Goal: Find specific page/section: Find specific page/section

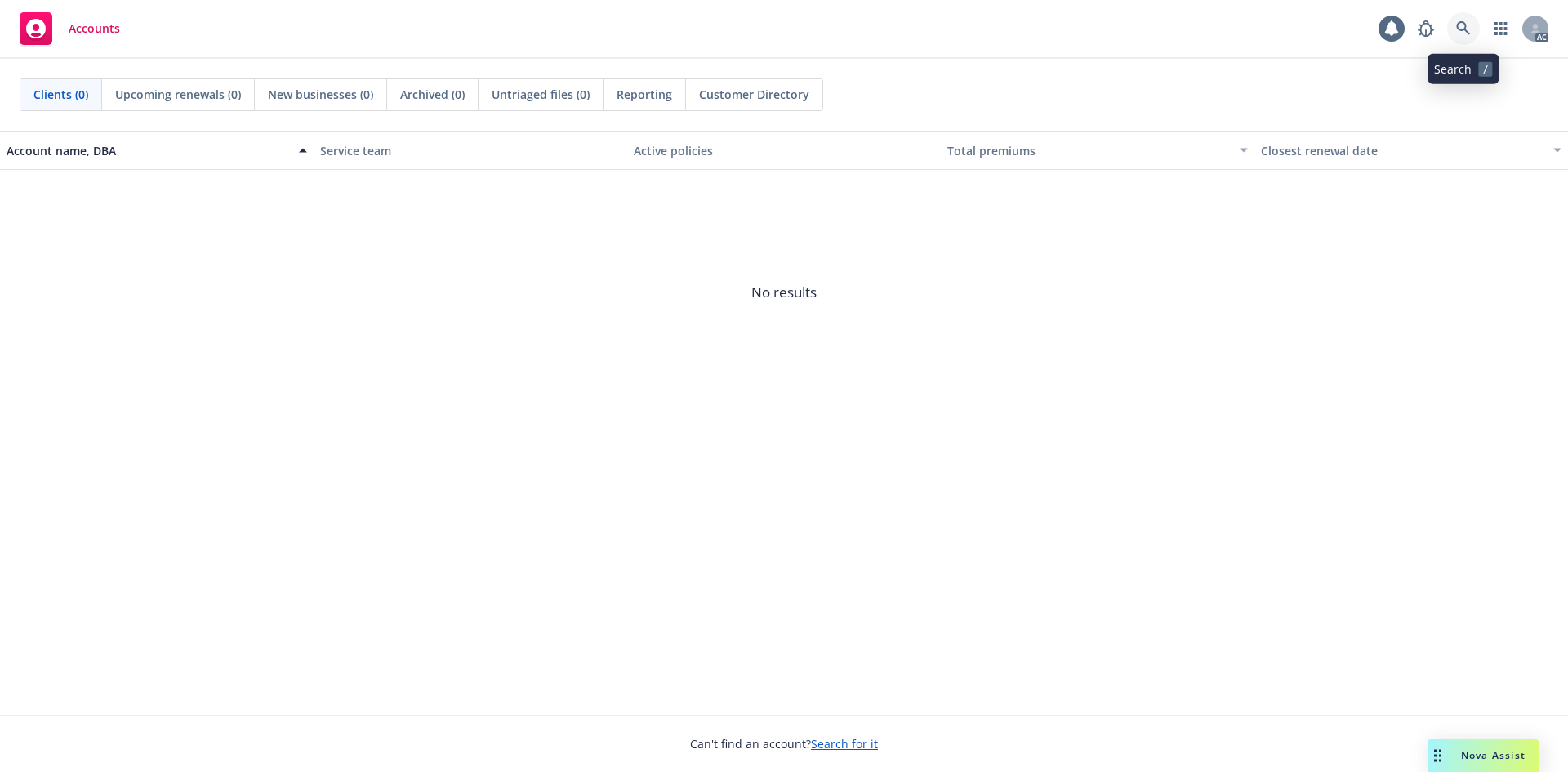
click at [1450, 18] on link at bounding box center [1463, 28] width 33 height 33
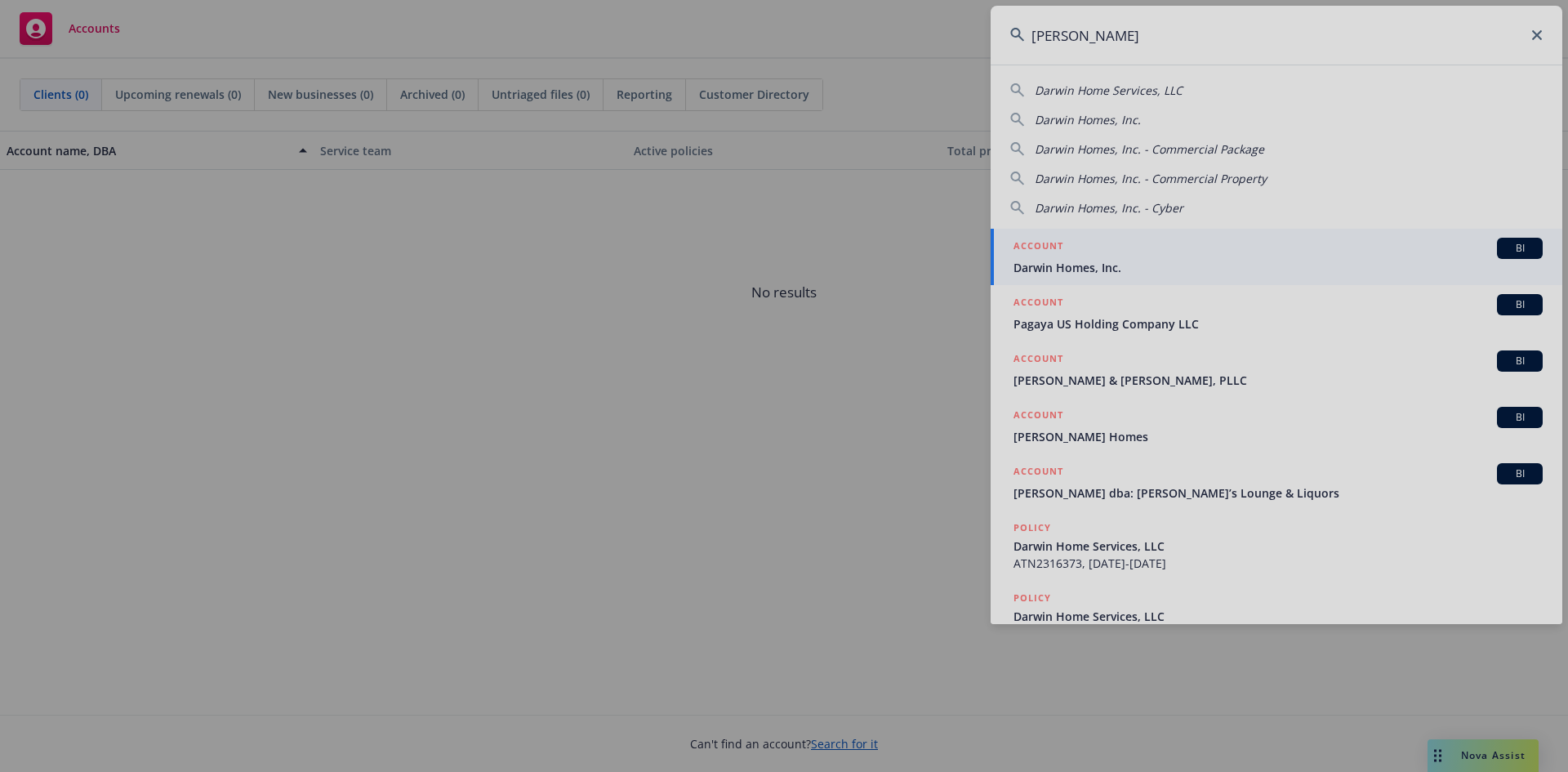
type input "[PERSON_NAME]"
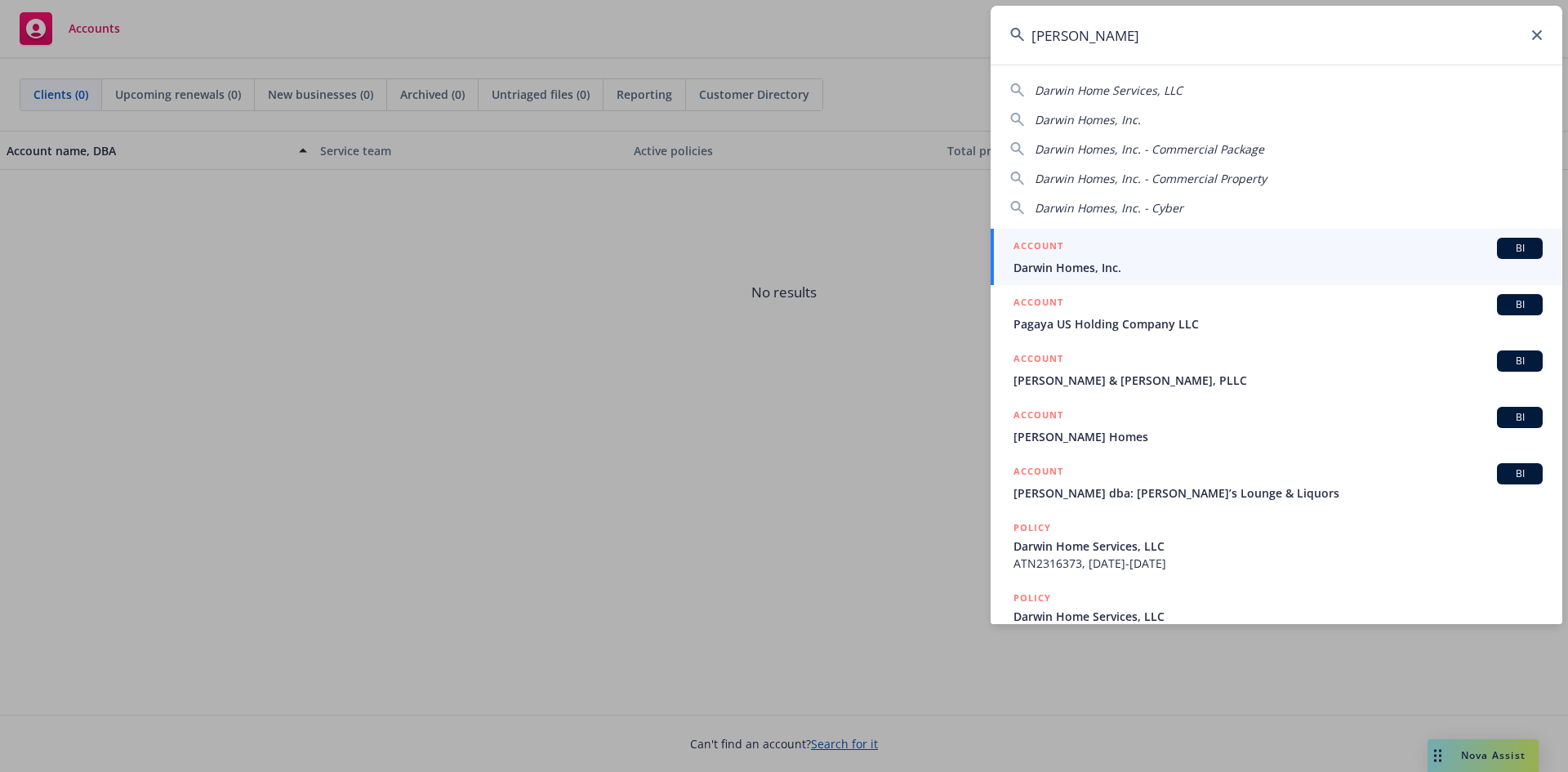
click at [1087, 255] on div "ACCOUNT BI" at bounding box center [1279, 248] width 529 height 21
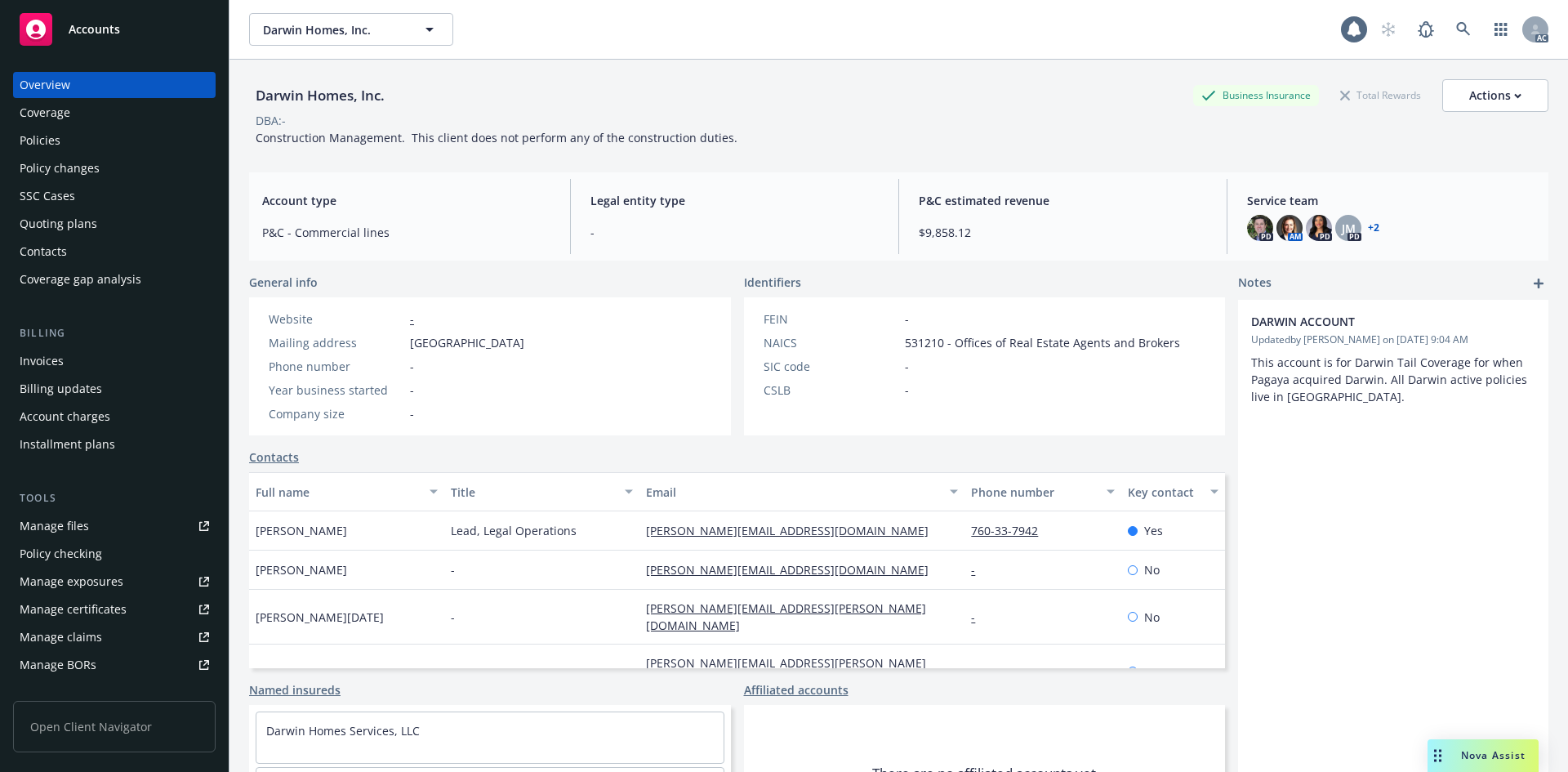
click at [66, 363] on div "Invoices" at bounding box center [114, 361] width 189 height 26
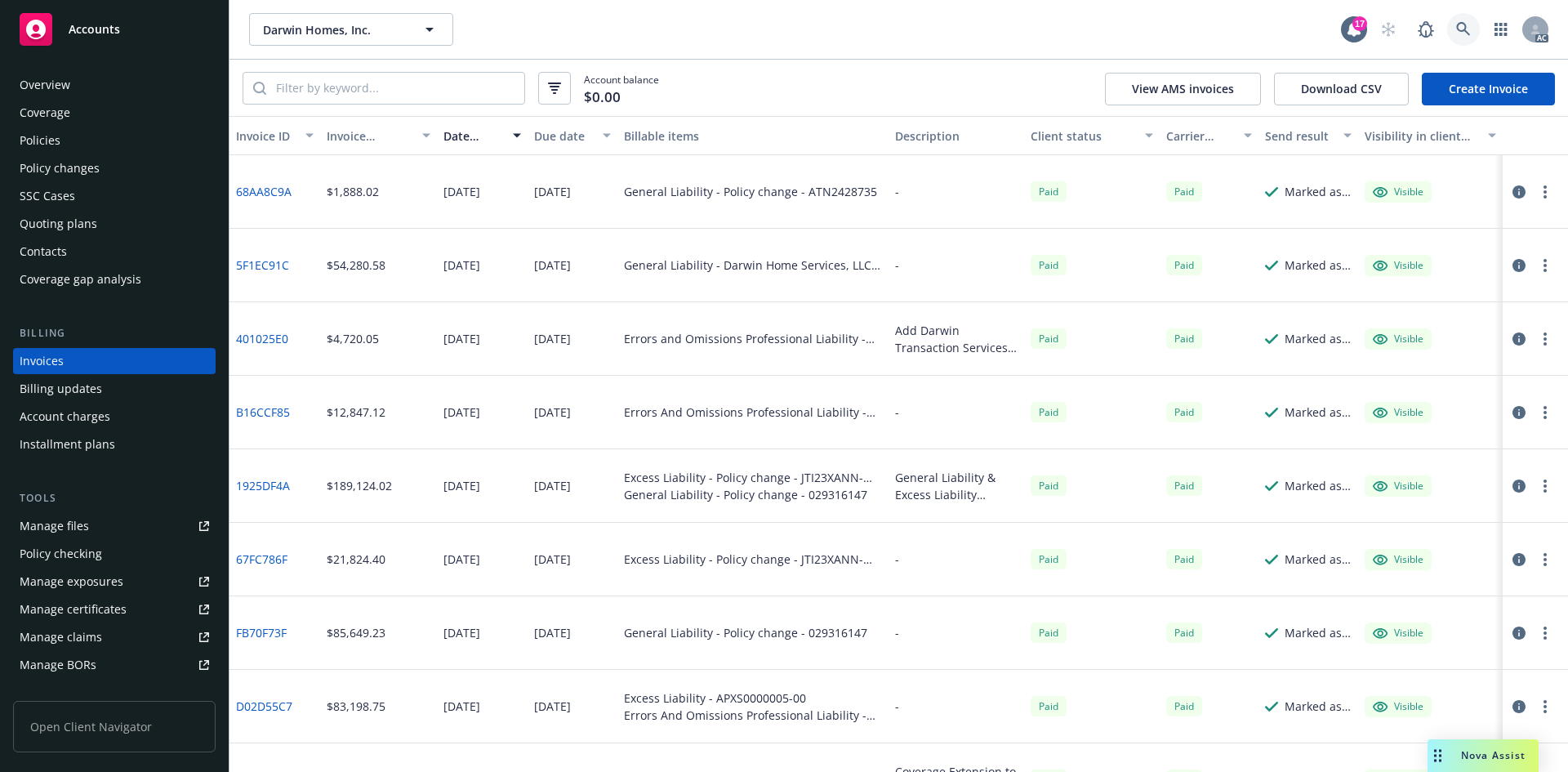
click at [1456, 34] on icon at bounding box center [1463, 29] width 15 height 15
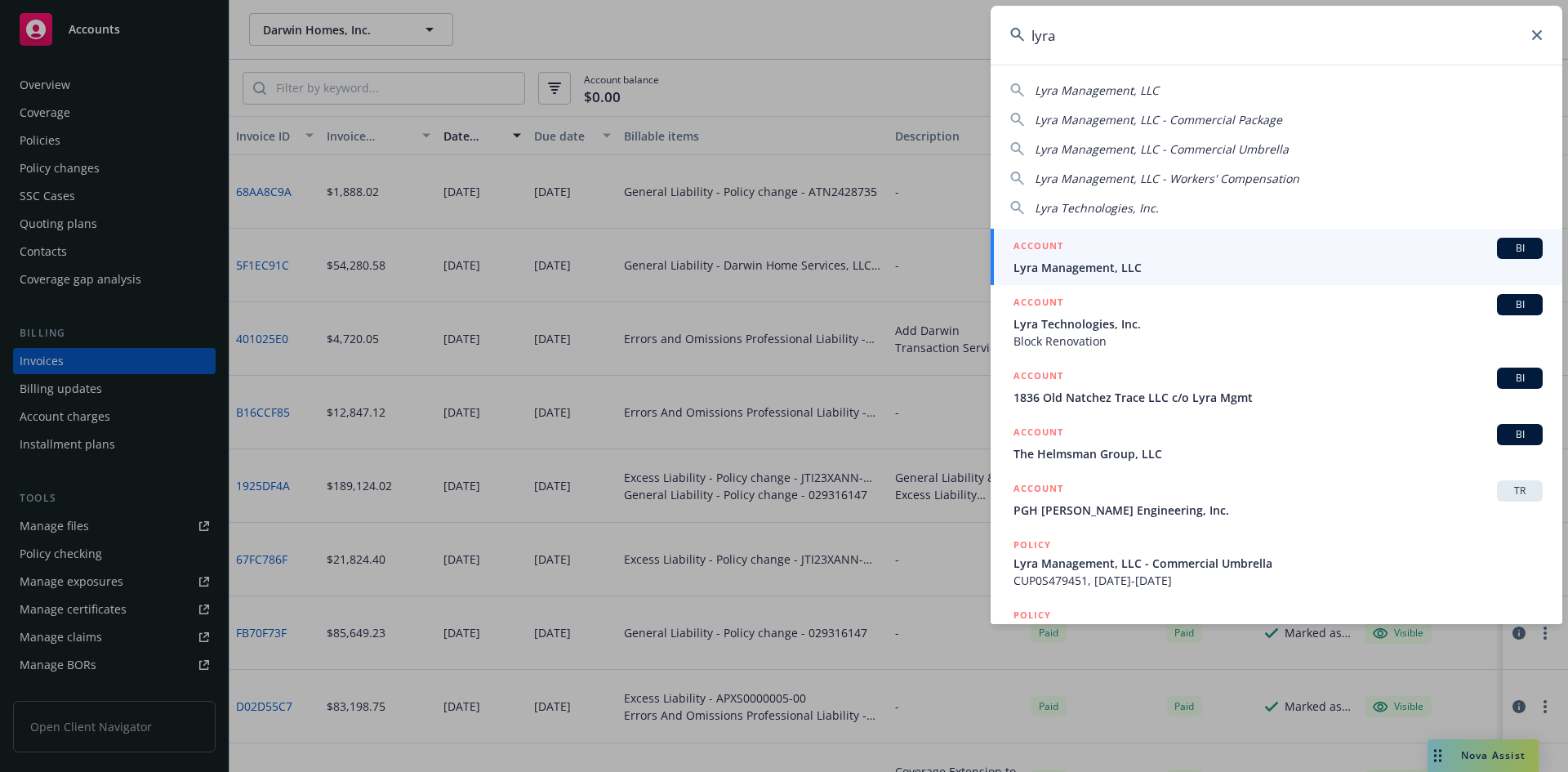
type input "lyra"
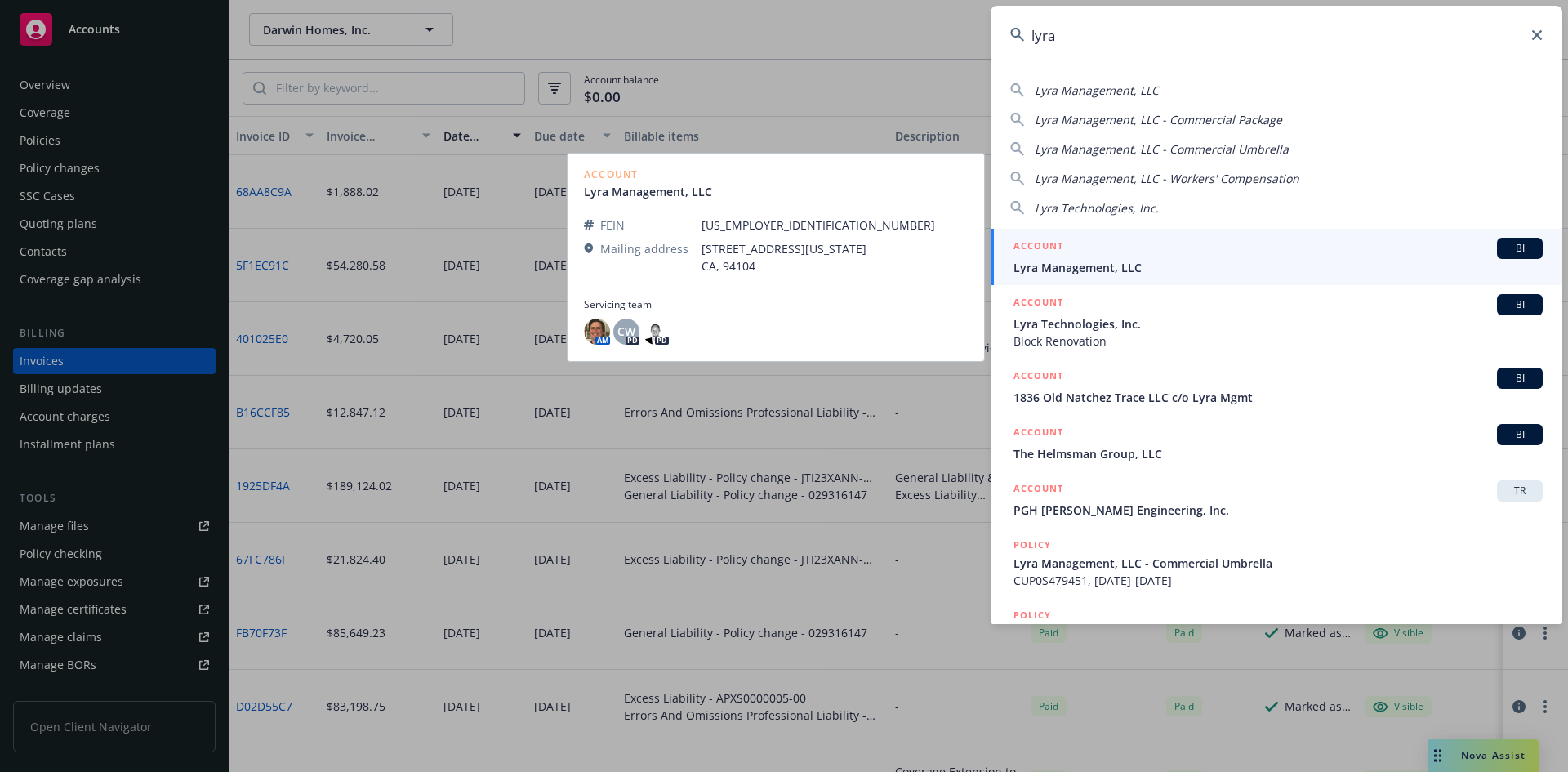
click at [1180, 262] on span "Lyra Management, LLC" at bounding box center [1279, 267] width 529 height 17
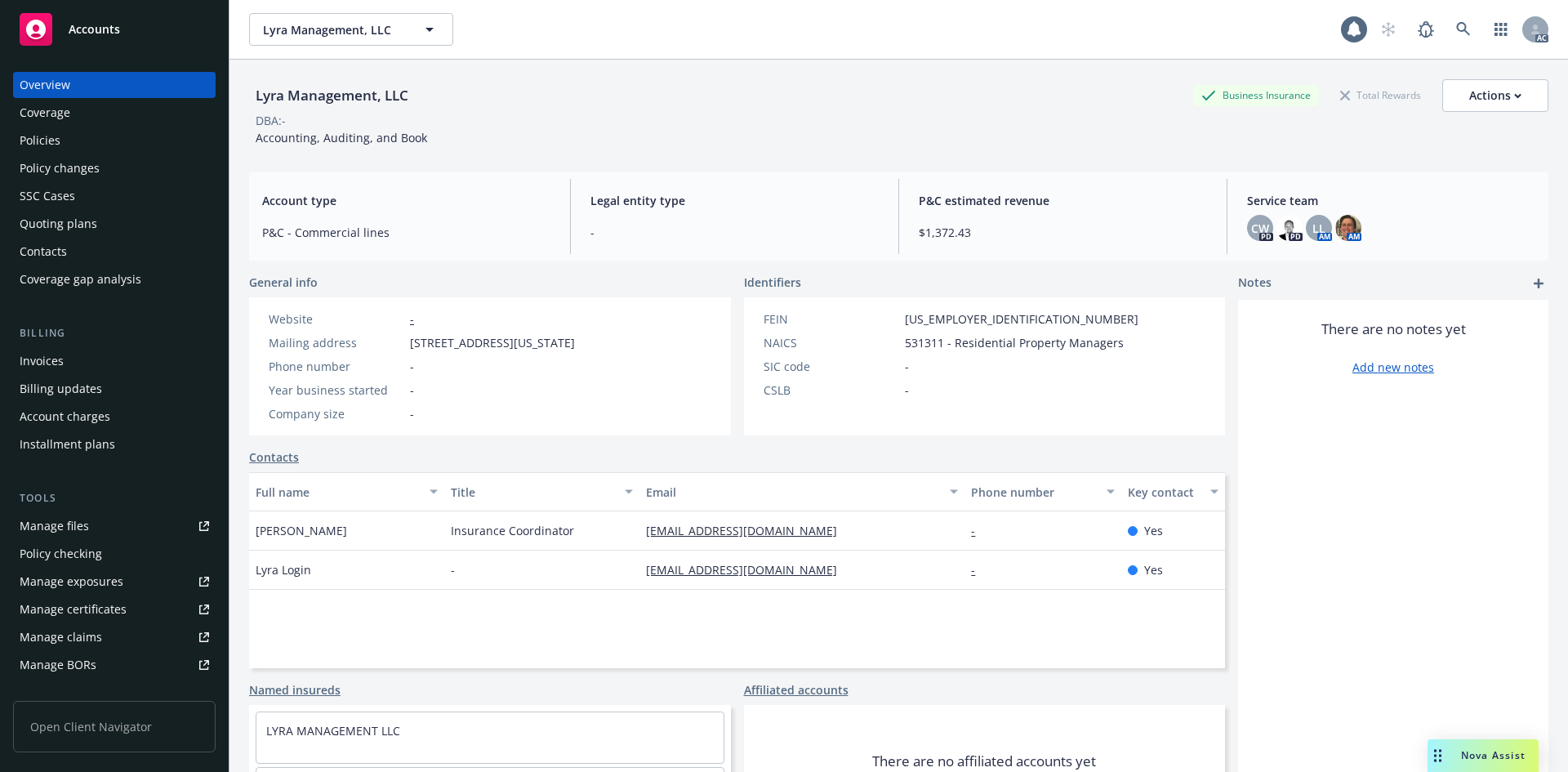
click at [86, 357] on div "Invoices" at bounding box center [114, 361] width 189 height 26
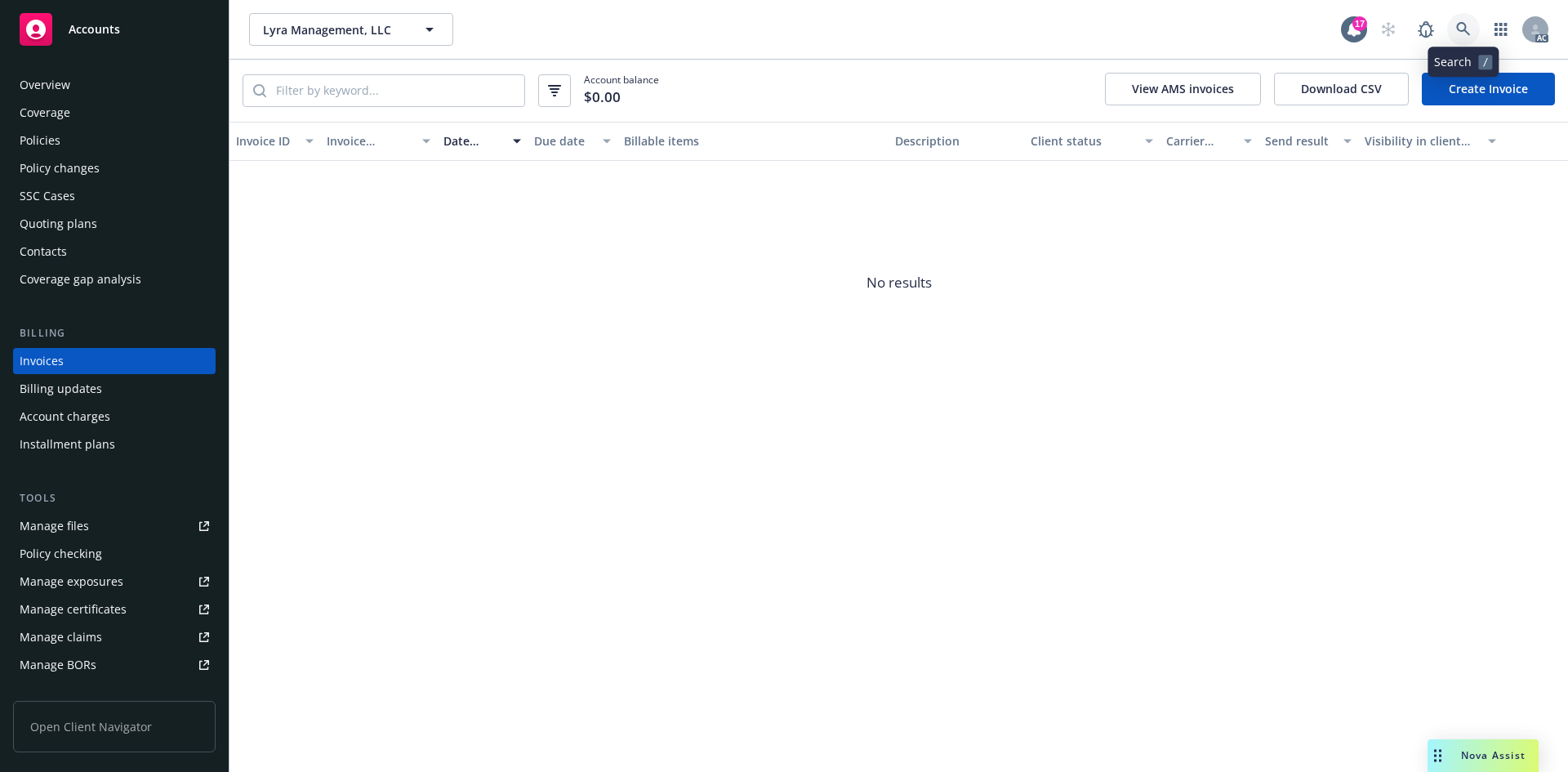
click at [1459, 30] on icon at bounding box center [1463, 29] width 15 height 15
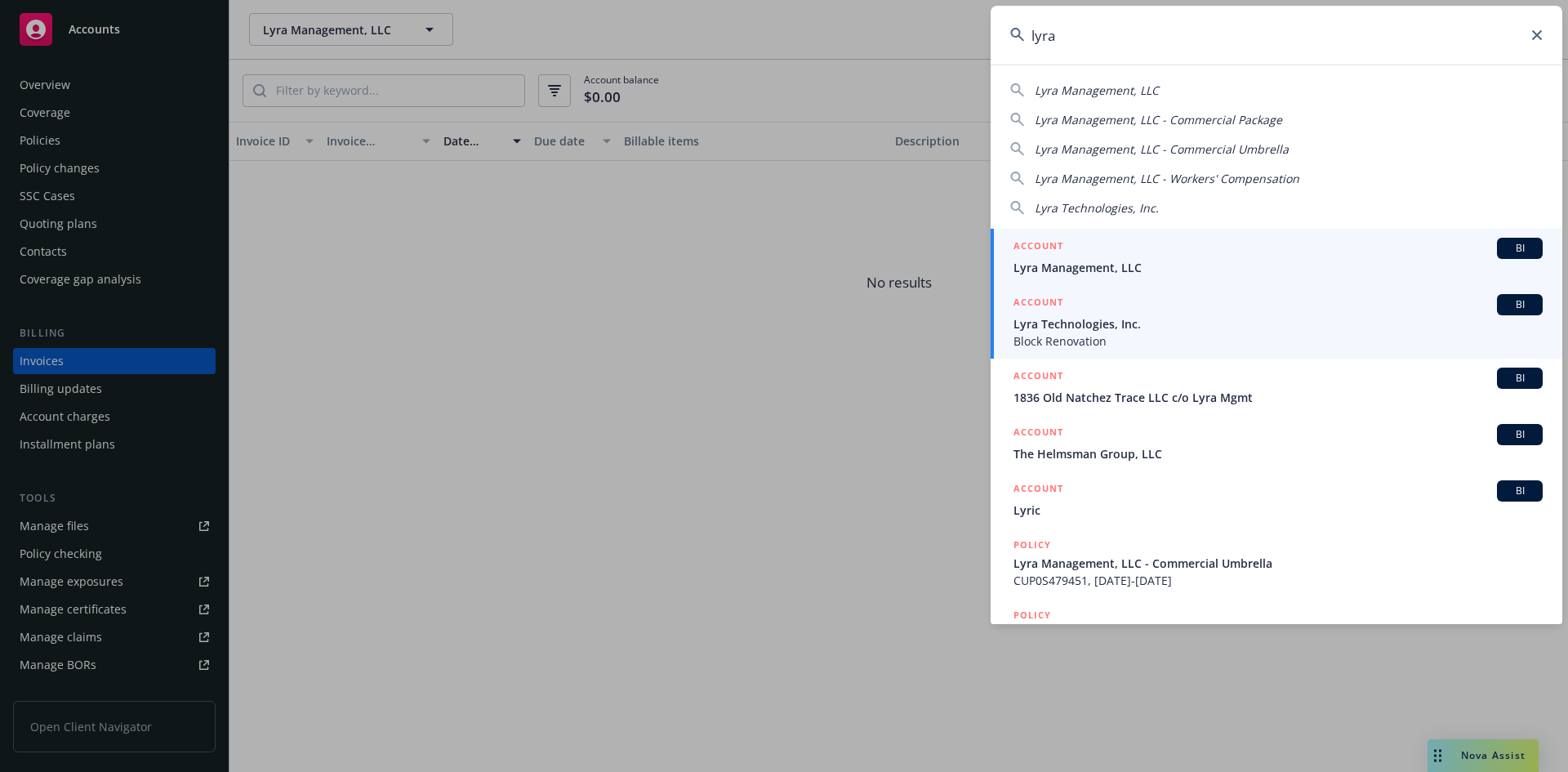
type input "lyra"
click at [1111, 328] on span "Lyra Technologies, Inc." at bounding box center [1279, 323] width 529 height 17
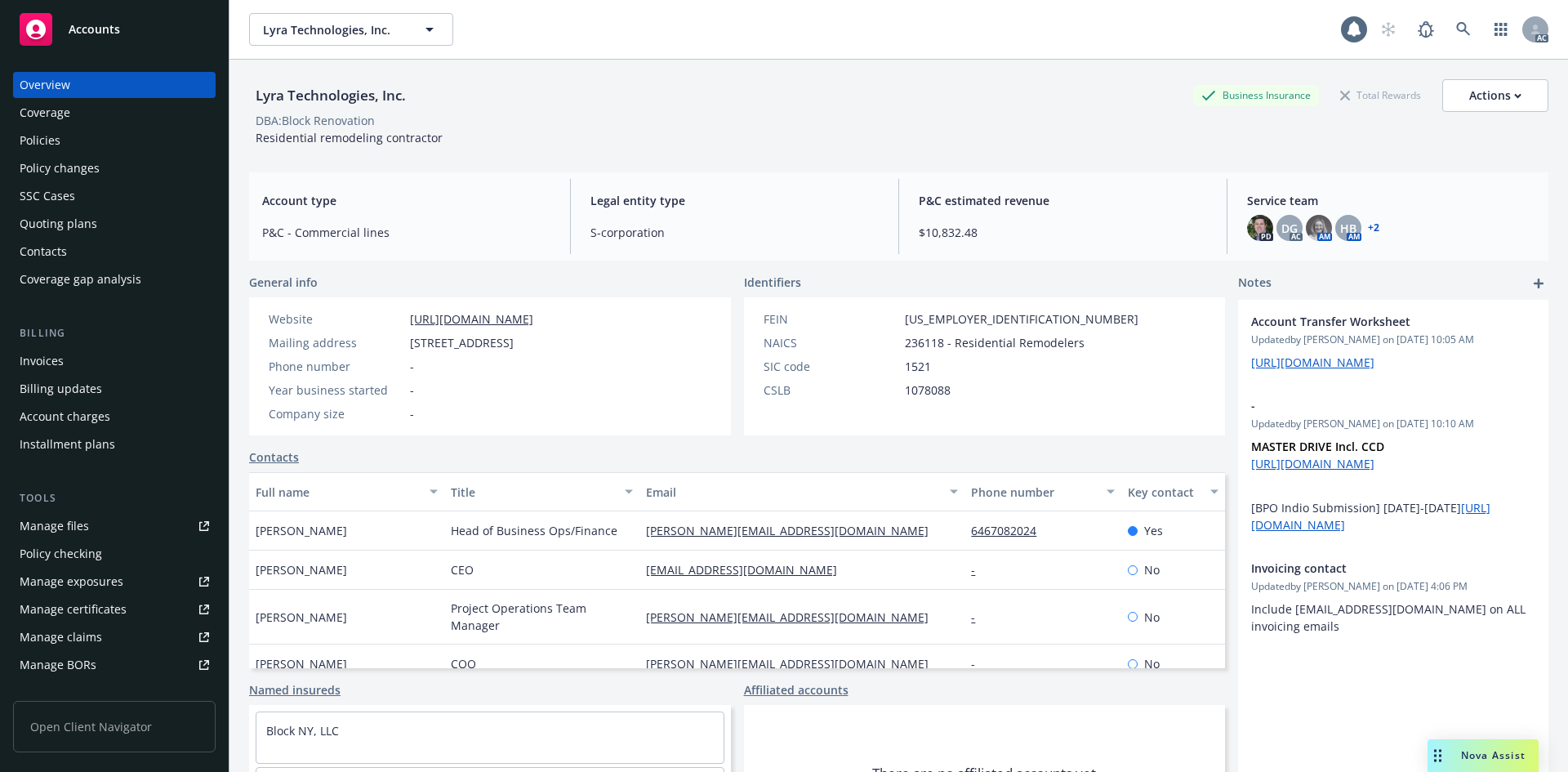
click at [58, 353] on div "Invoices" at bounding box center [42, 361] width 44 height 26
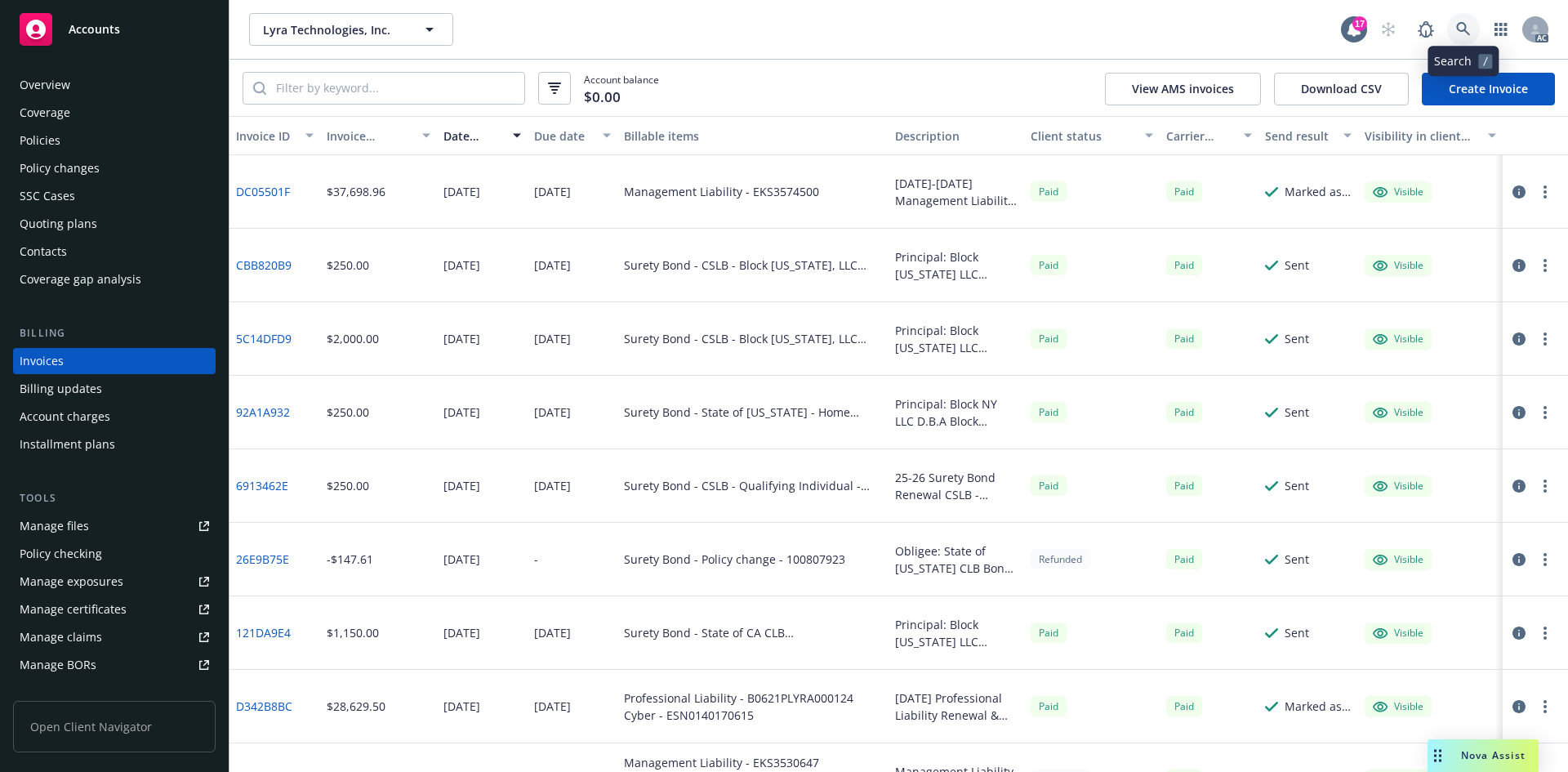
click at [1467, 26] on icon at bounding box center [1463, 29] width 15 height 15
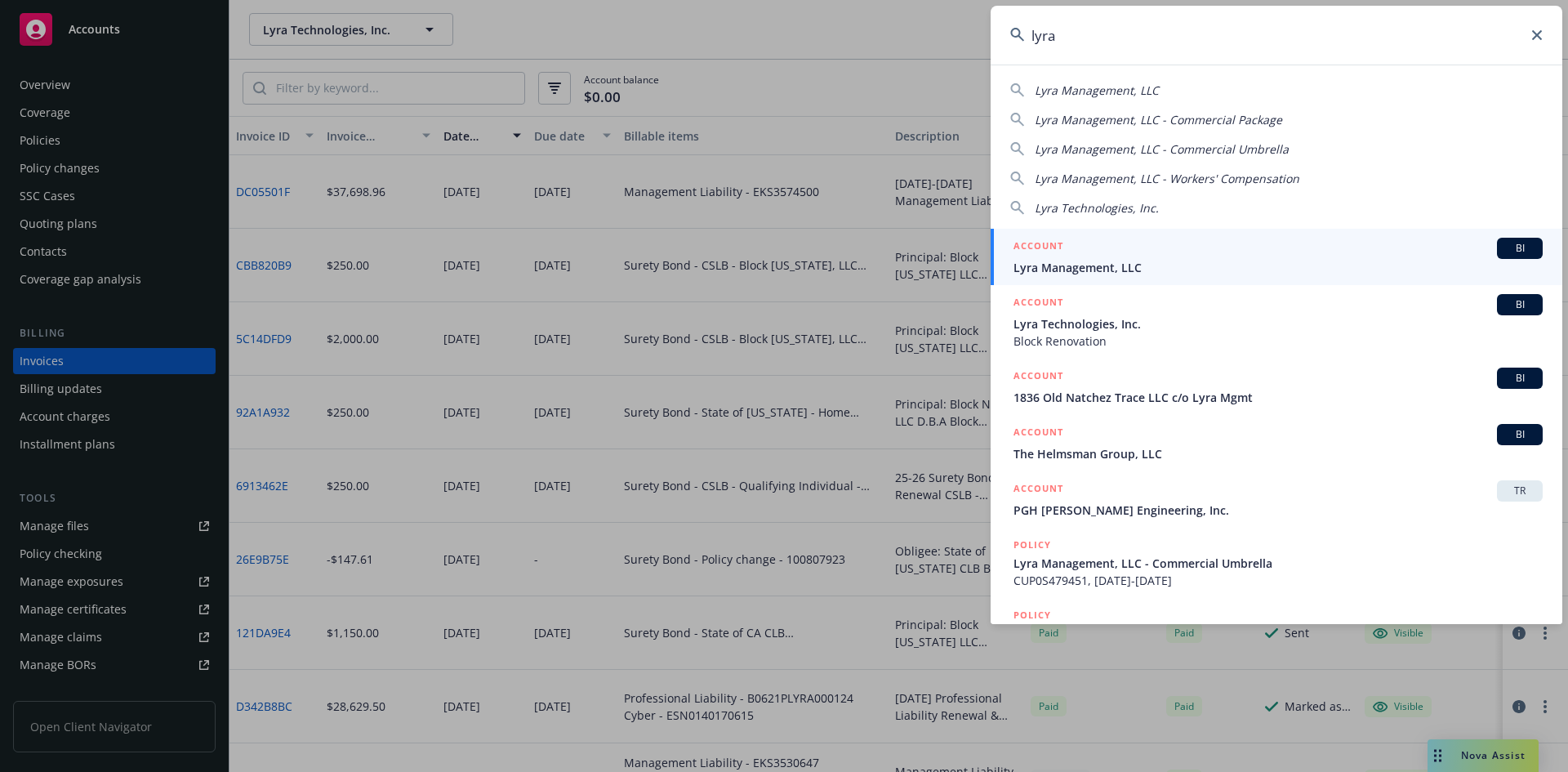
type input "lyra"
click at [1132, 255] on div "ACCOUNT BI" at bounding box center [1279, 248] width 529 height 21
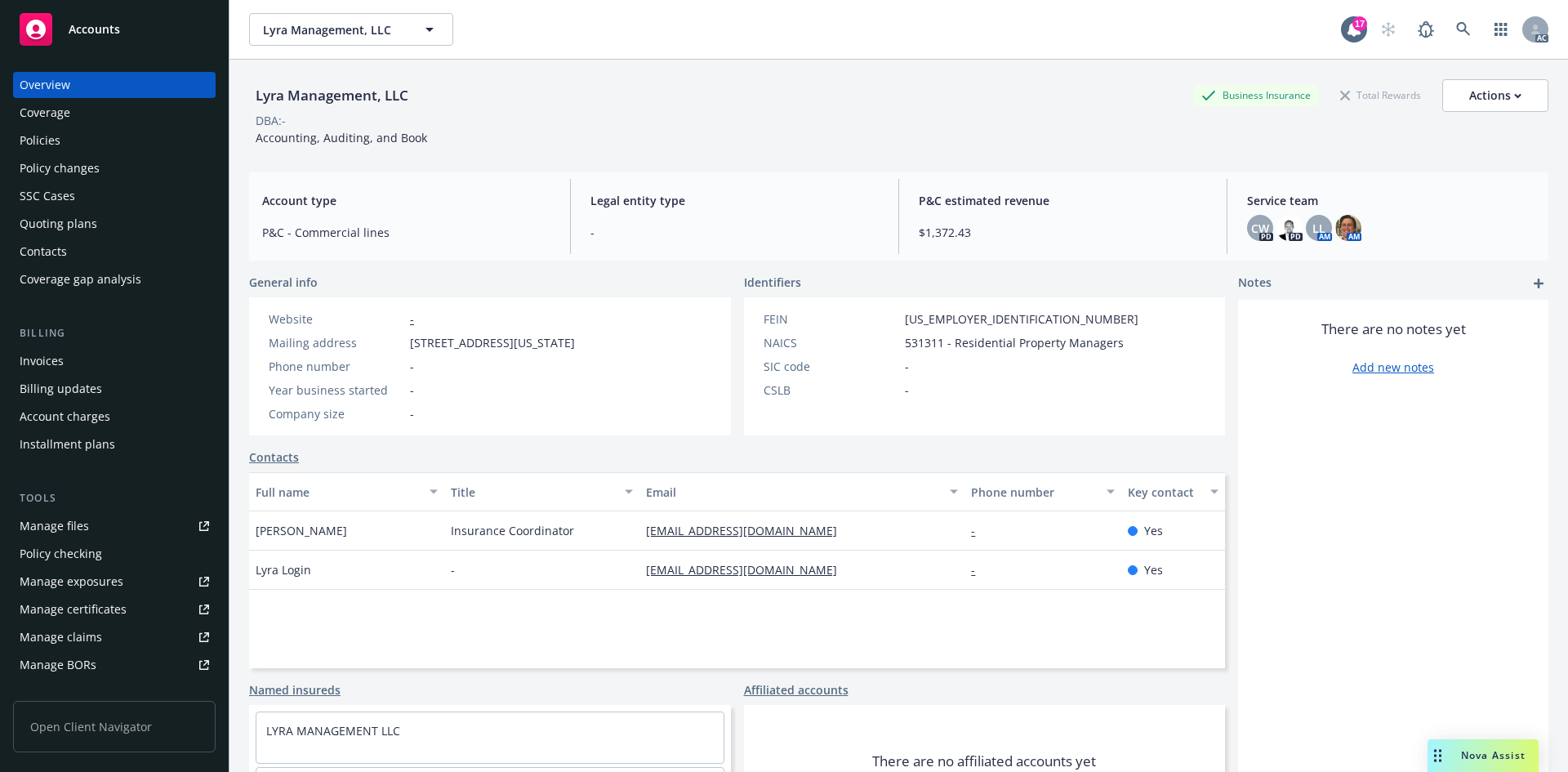
click at [63, 355] on div "Invoices" at bounding box center [114, 361] width 189 height 26
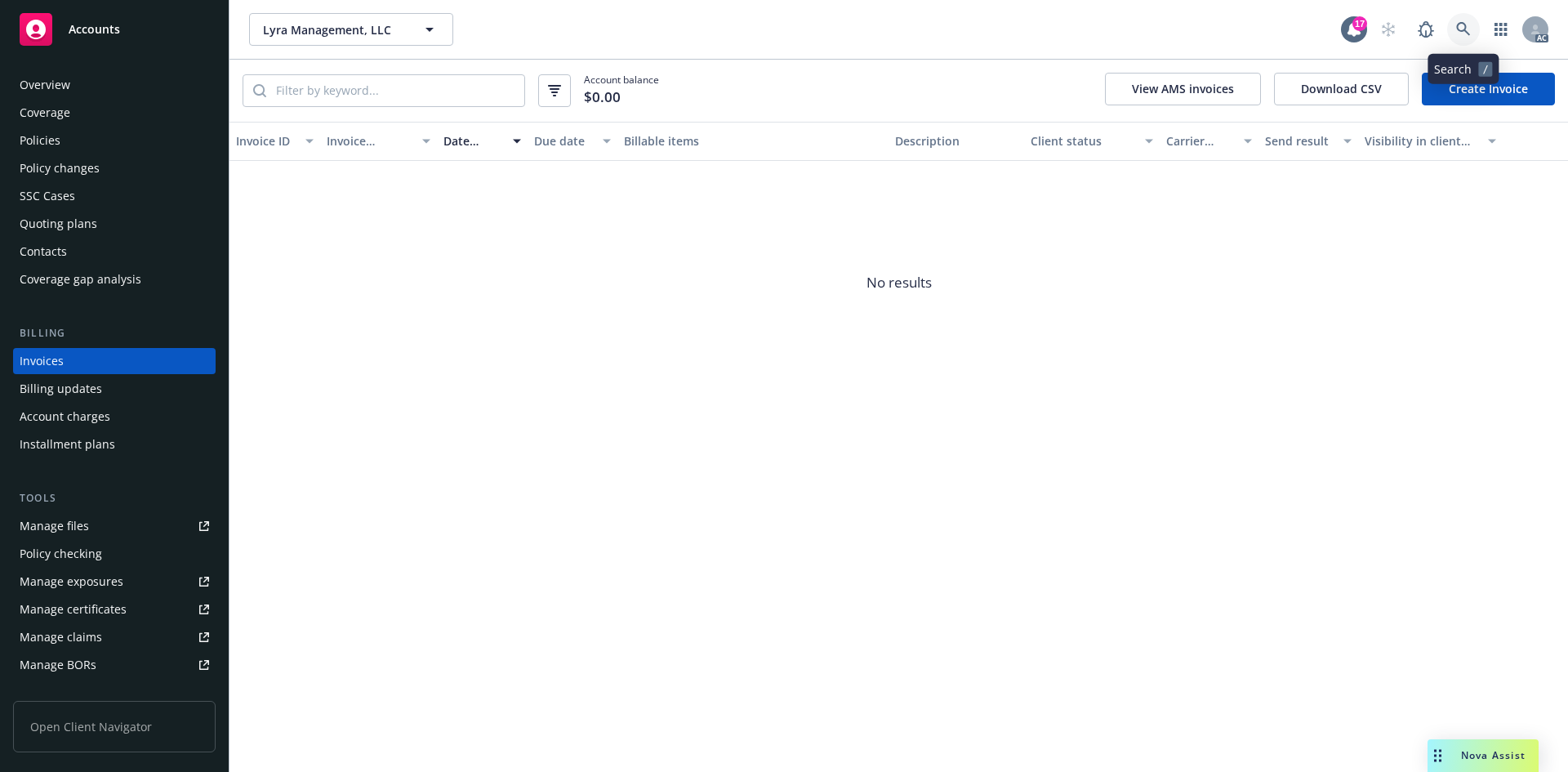
click at [1476, 32] on link at bounding box center [1463, 29] width 33 height 33
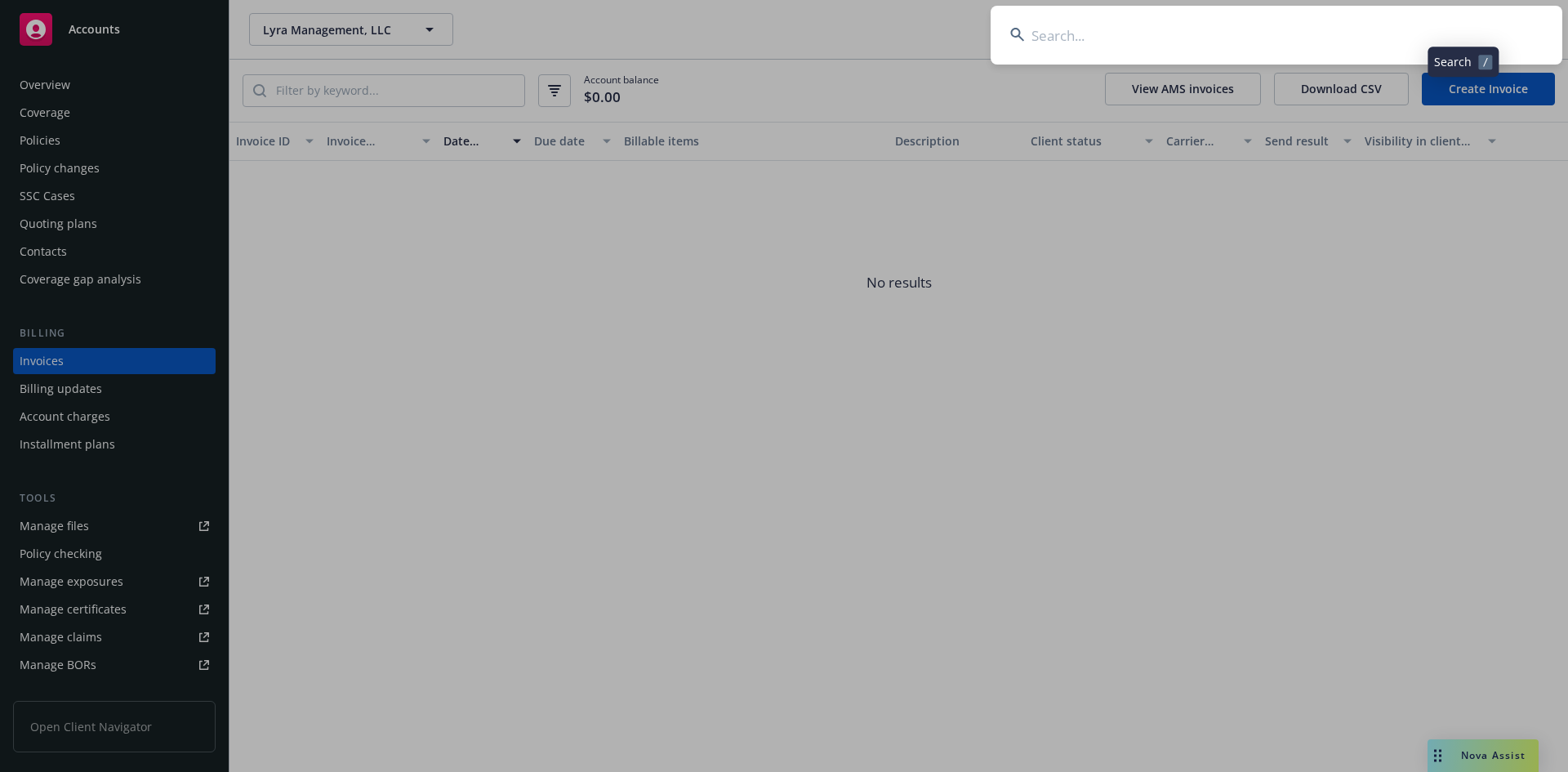
click at [1293, 41] on input at bounding box center [1276, 35] width 572 height 58
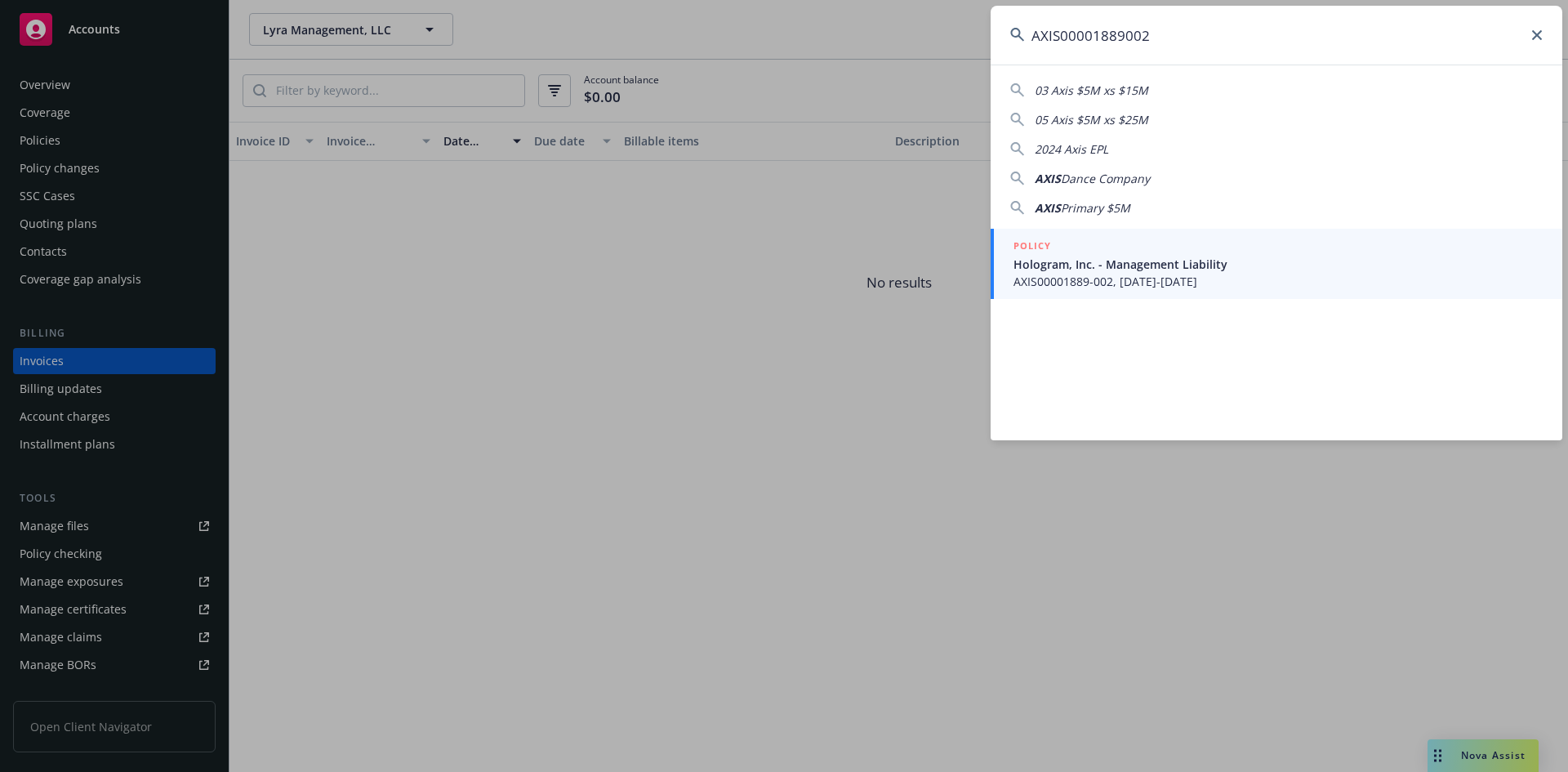
type input "AXIS00001889002"
click at [1112, 253] on div "POLICY" at bounding box center [1279, 247] width 529 height 18
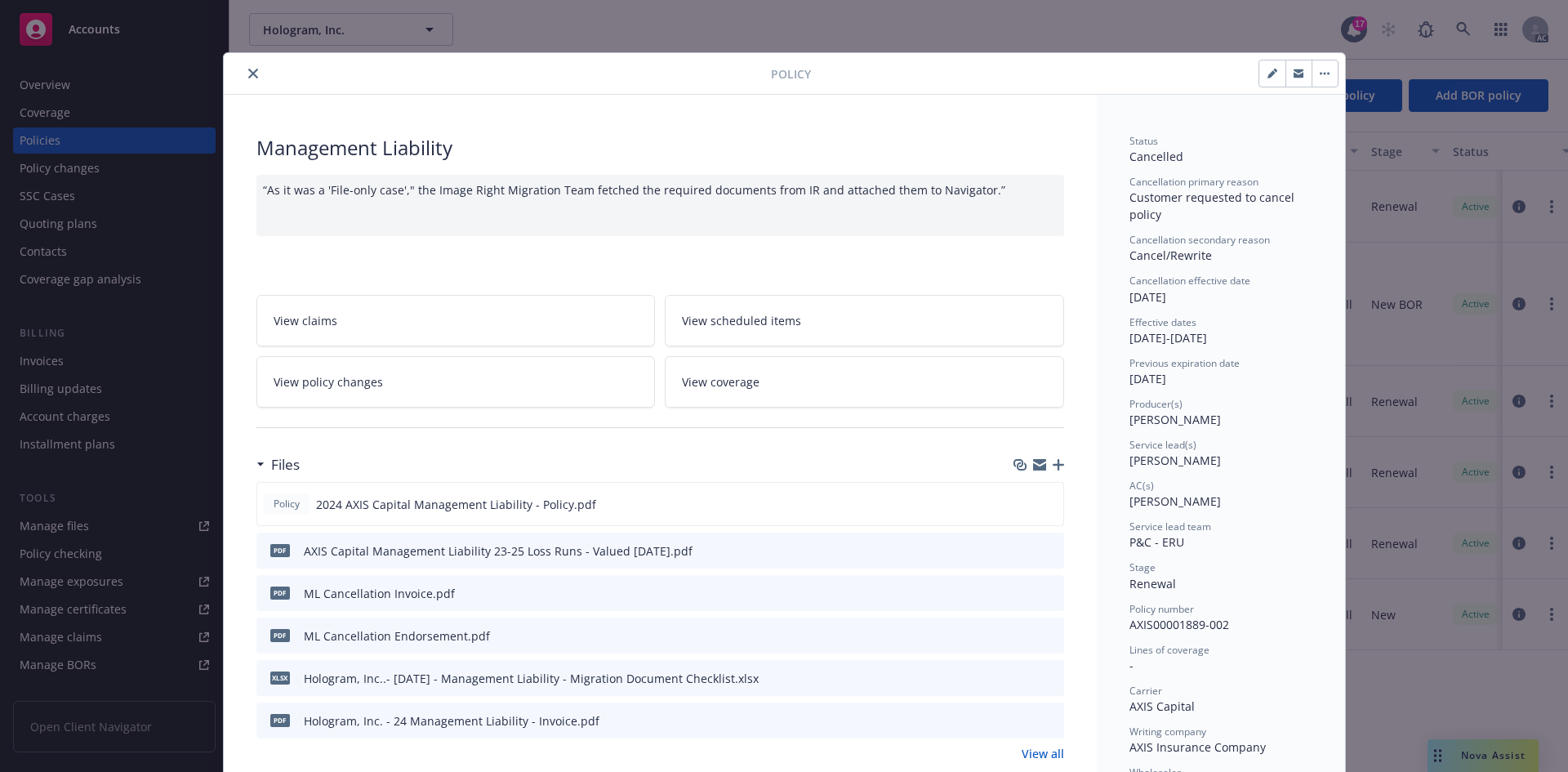
click at [254, 78] on button "close" at bounding box center [254, 73] width 20 height 20
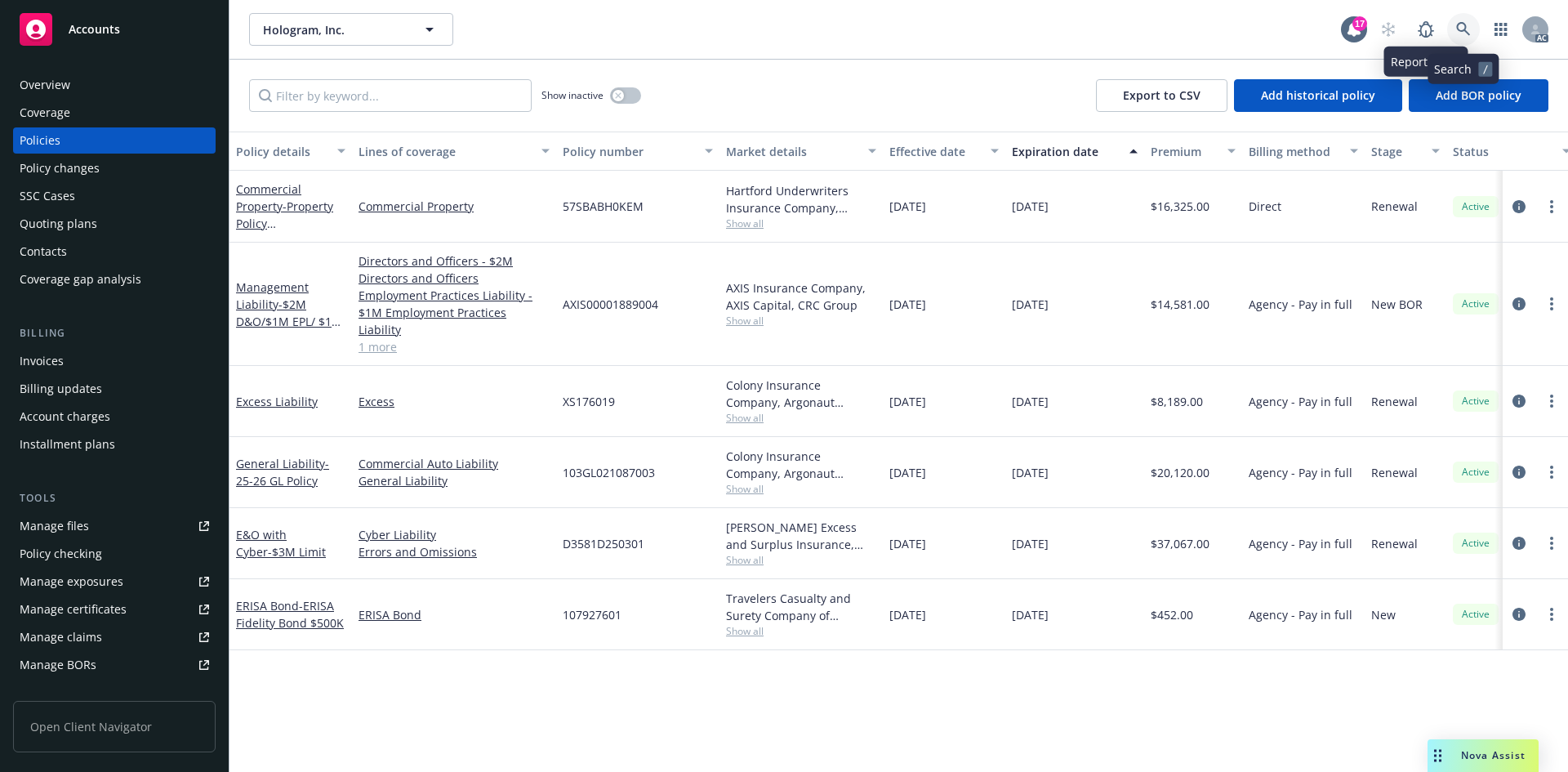
click at [1454, 28] on link at bounding box center [1463, 29] width 33 height 33
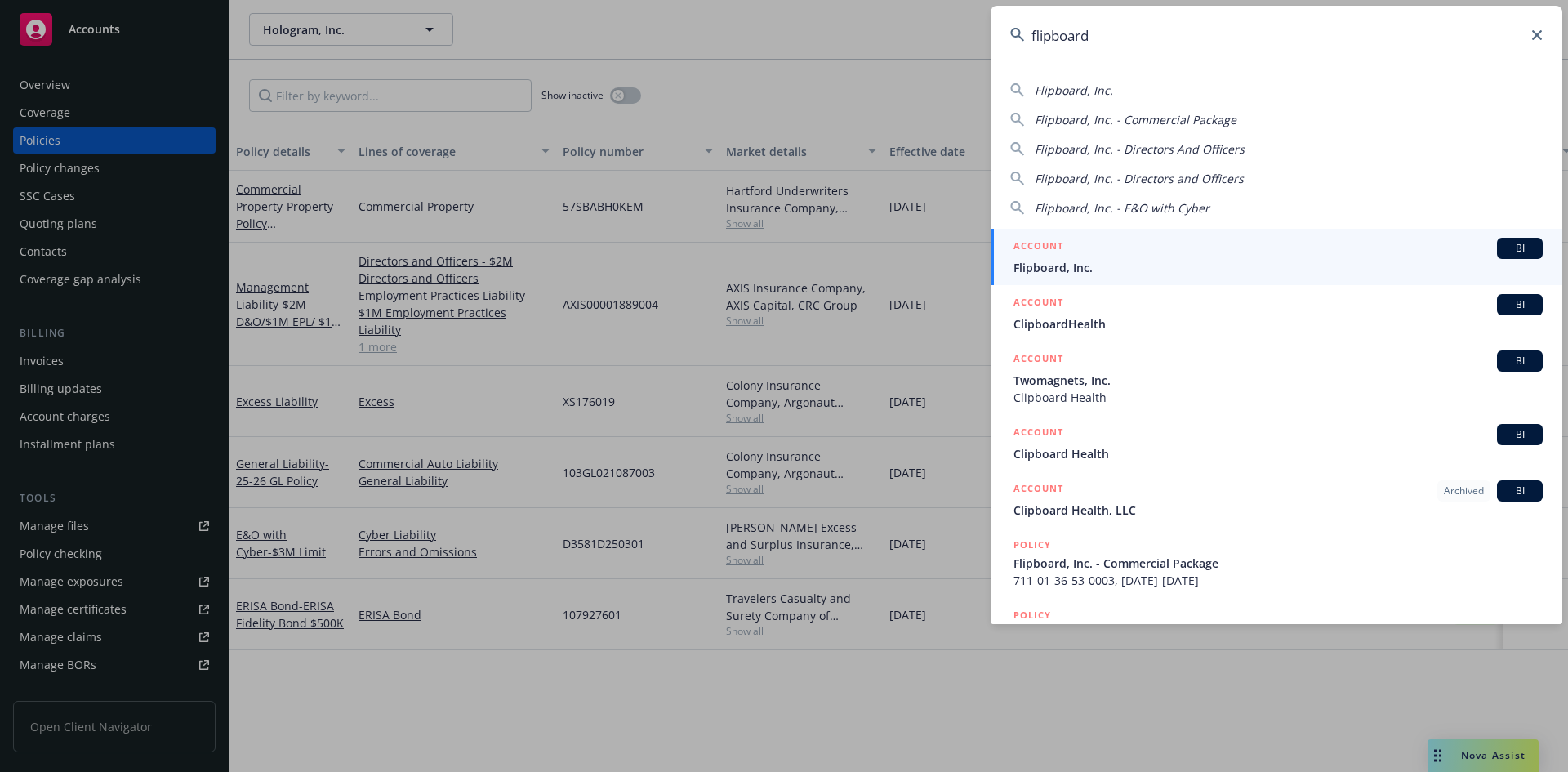
type input "flipboard"
click at [1134, 262] on span "Flipboard, Inc." at bounding box center [1279, 267] width 529 height 17
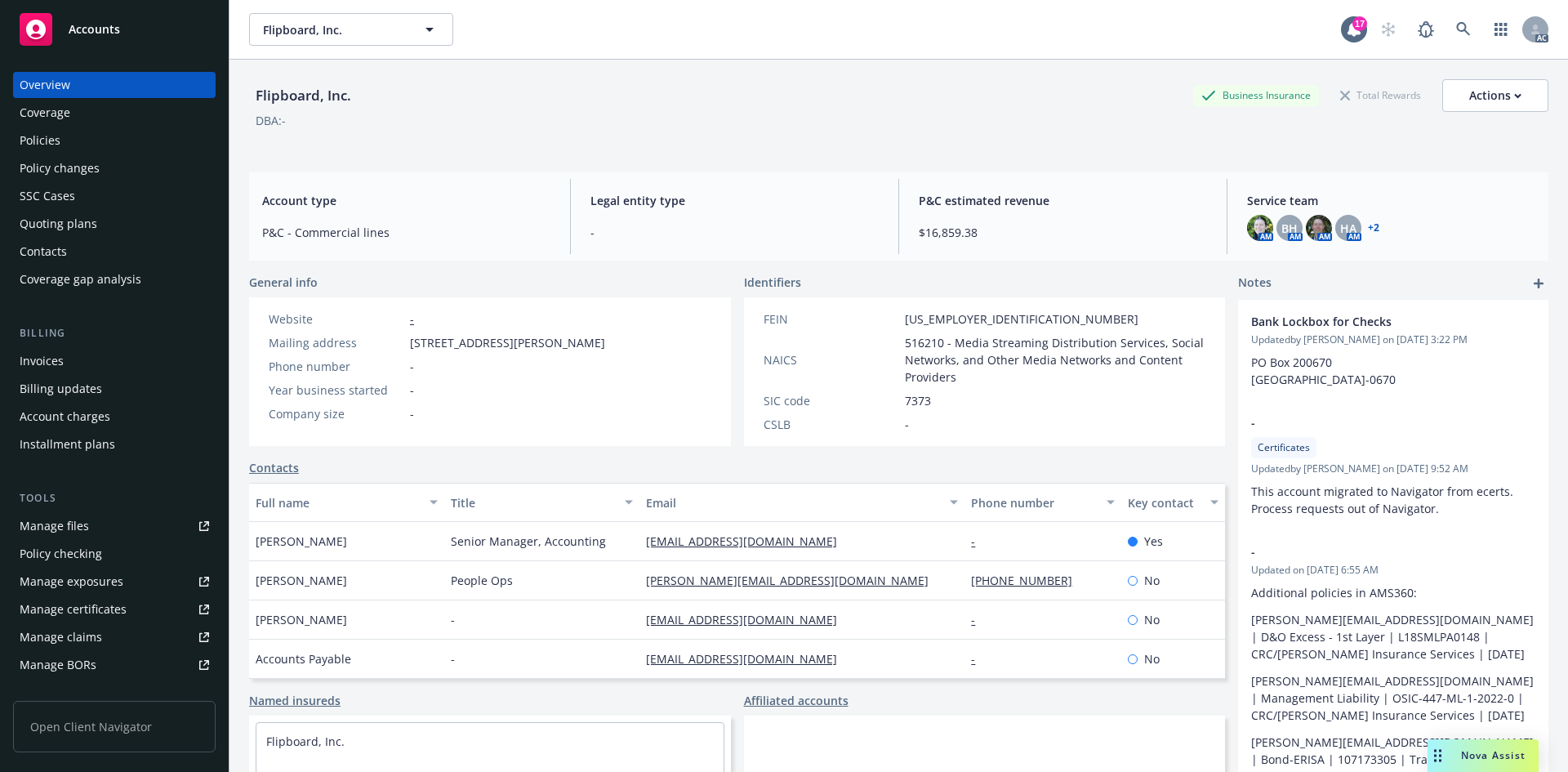
click at [81, 352] on div "Invoices" at bounding box center [114, 361] width 189 height 26
